Goal: Find specific page/section: Find specific page/section

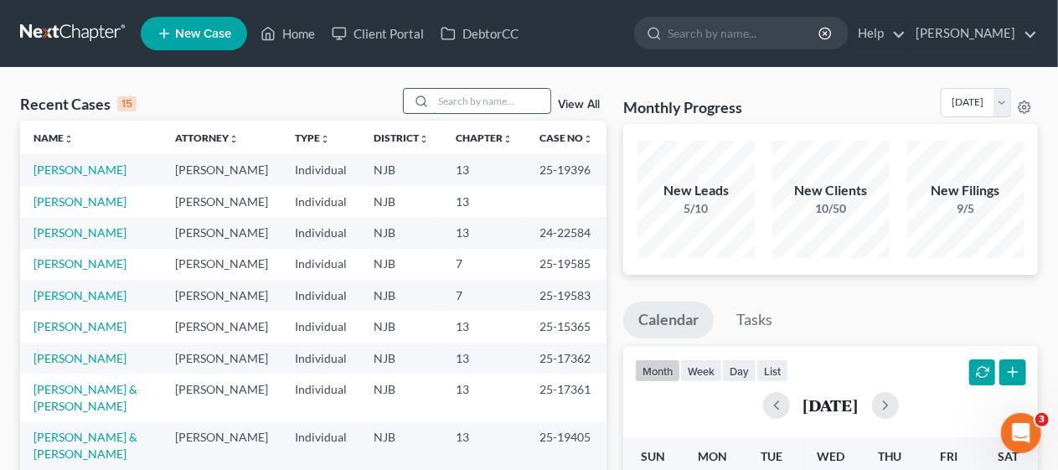
click at [449, 97] on input "search" at bounding box center [491, 101] width 117 height 24
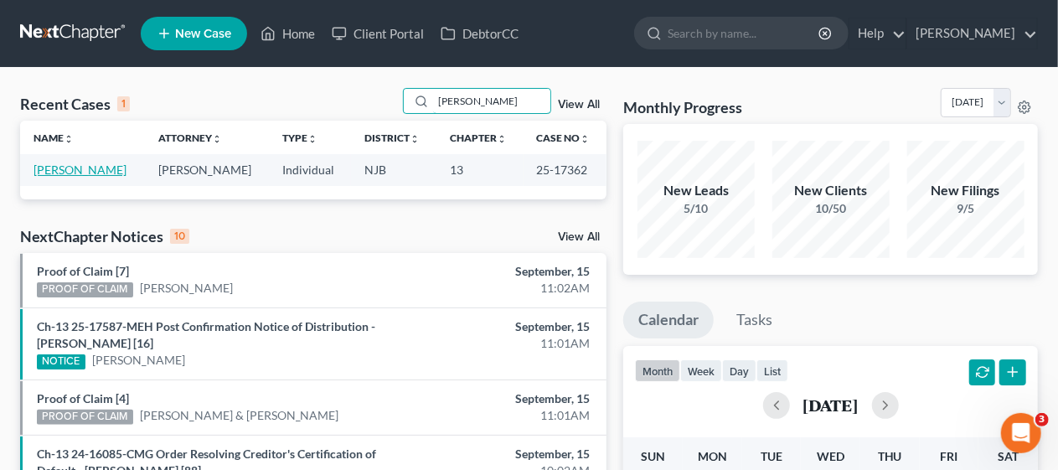
type input "[PERSON_NAME]"
click at [89, 169] on link "[PERSON_NAME]" at bounding box center [80, 170] width 93 height 14
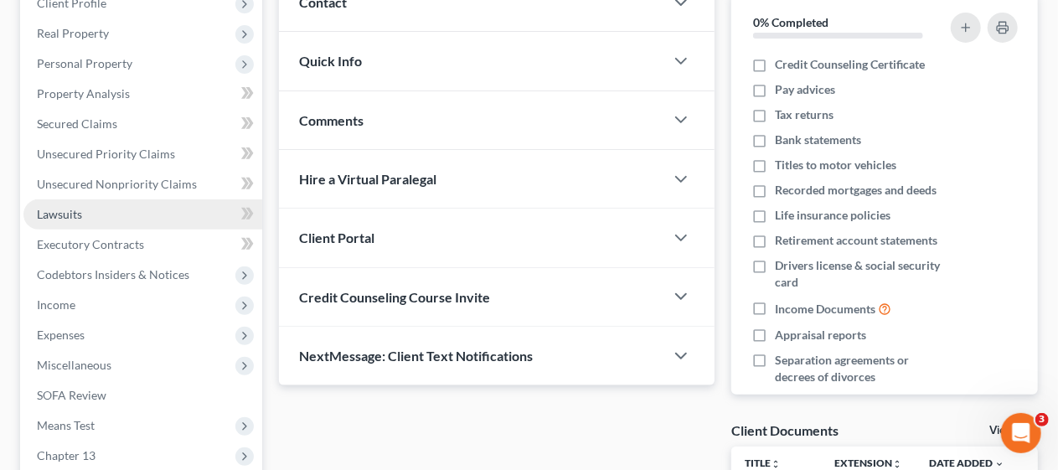
scroll to position [251, 0]
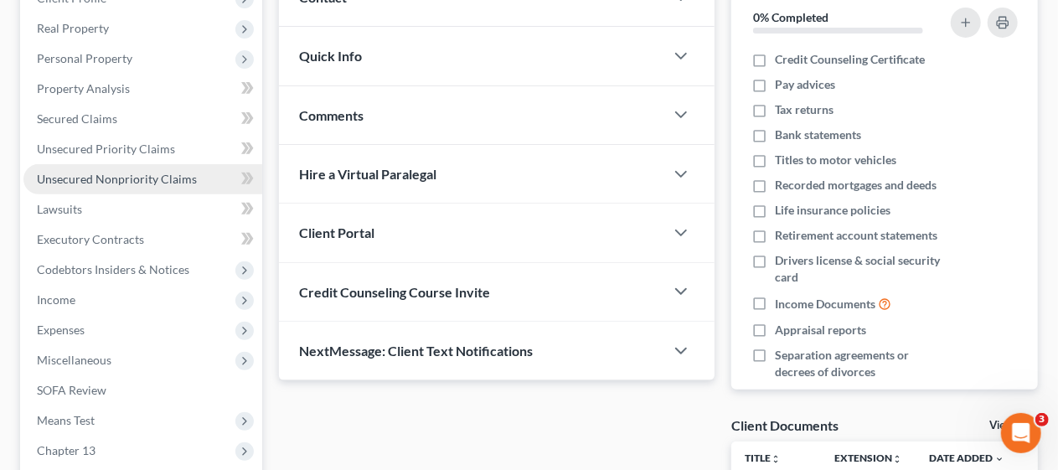
click at [183, 179] on span "Unsecured Nonpriority Claims" at bounding box center [117, 179] width 160 height 14
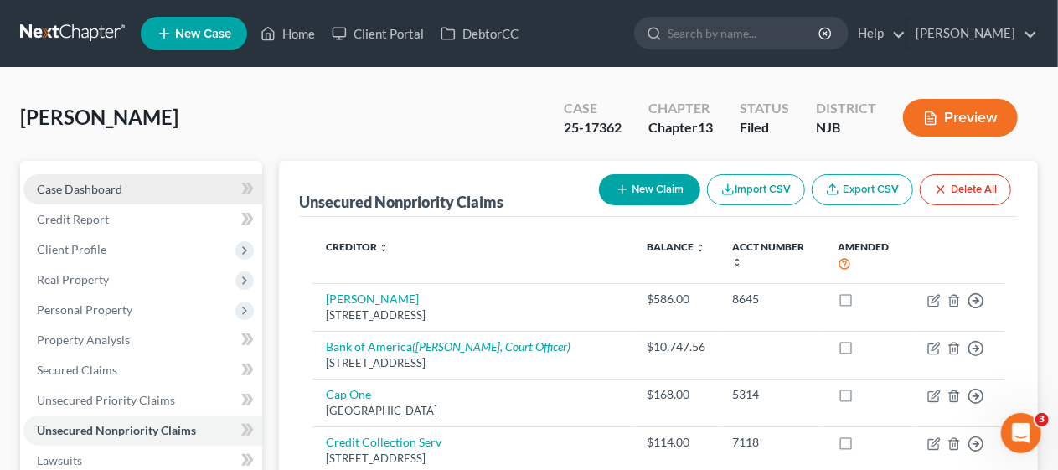
click at [153, 189] on link "Case Dashboard" at bounding box center [142, 189] width 239 height 30
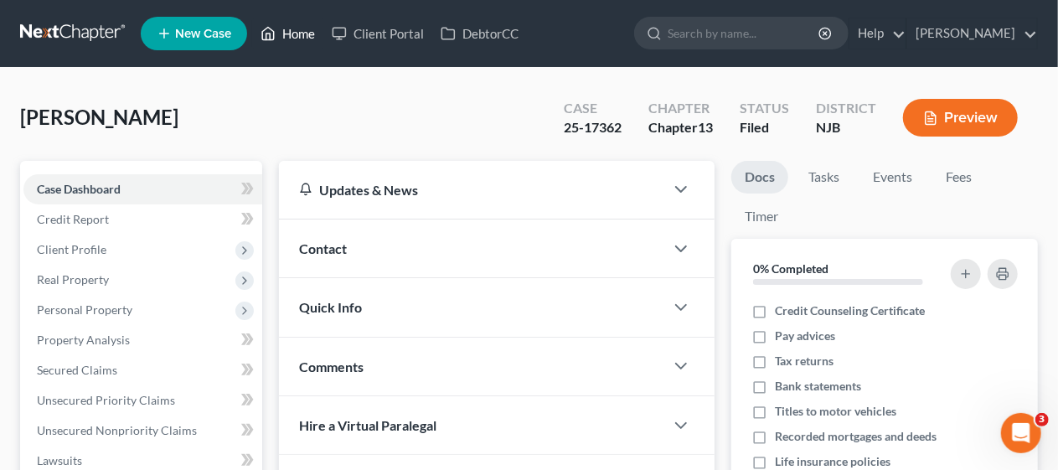
click at [300, 28] on link "Home" at bounding box center [287, 33] width 71 height 30
